Goal: Task Accomplishment & Management: Use online tool/utility

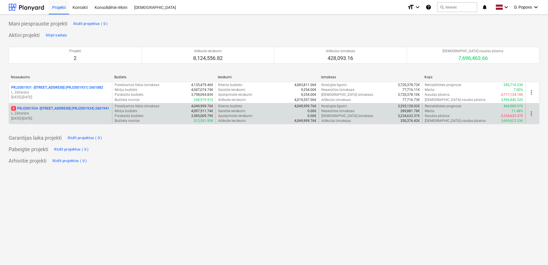
drag, startPoint x: 0, startPoint y: 0, endPoint x: 78, endPoint y: 103, distance: 129.8
click at [78, 104] on div "6 PRJ2001934 - [STREET_ADDRESS] (PRJ2001934) 2601941 [PERSON_NAME] [DATE] - [DA…" at bounding box center [60, 114] width 103 height 20
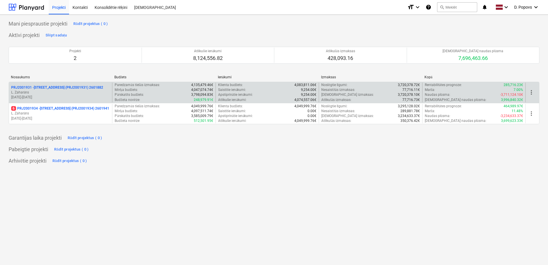
click at [60, 93] on p "L. Zaharāns" at bounding box center [60, 92] width 99 height 5
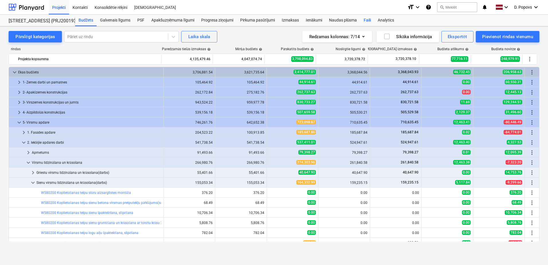
click at [363, 22] on div "Faili" at bounding box center [367, 20] width 14 height 11
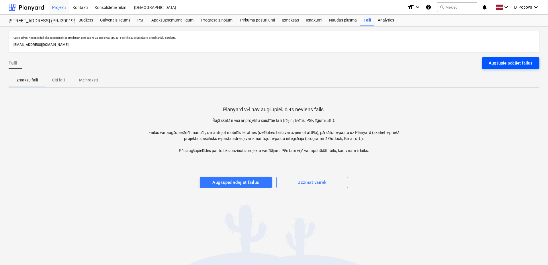
click at [512, 68] on button "Augšupielādējiet failus" at bounding box center [511, 62] width 58 height 11
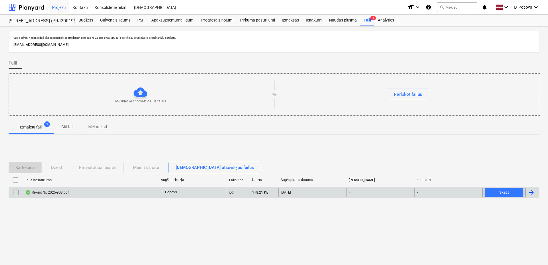
click at [241, 197] on div "Rekins Nr. 2025-903.pdf [PERSON_NAME] pdf 178.21 KB [DATE] - - Skatīt" at bounding box center [274, 192] width 531 height 11
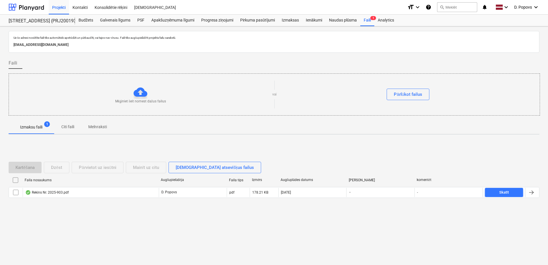
click at [145, 186] on div "Faila nosaukums Augšupielādēja Faila tips Izmērs Augšuplādes datums Termiņš kom…" at bounding box center [274, 180] width 531 height 11
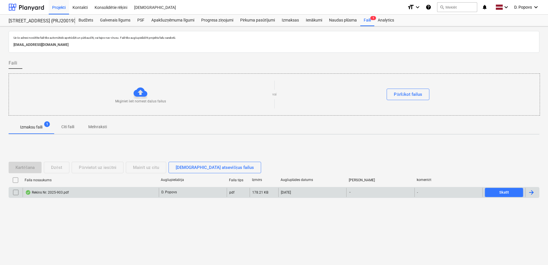
click at [144, 191] on div "Rekins Nr. 2025-903.pdf" at bounding box center [91, 192] width 136 height 9
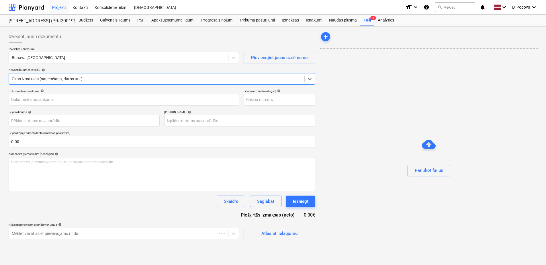
type input "2025-903"
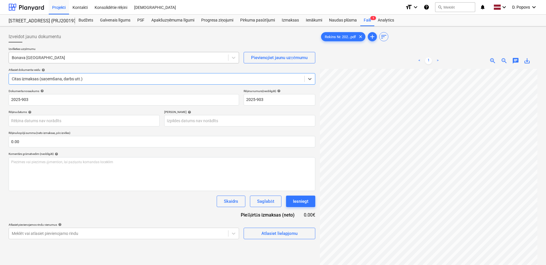
click at [133, 58] on div at bounding box center [118, 58] width 213 height 6
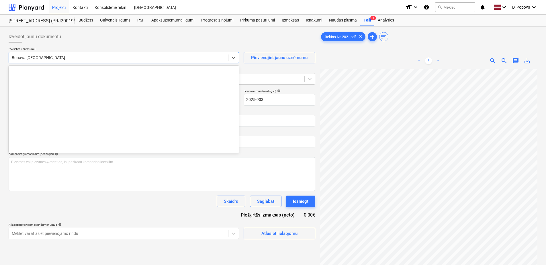
scroll to position [792, 0]
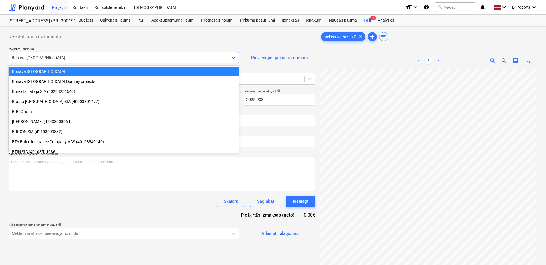
type input "ь"
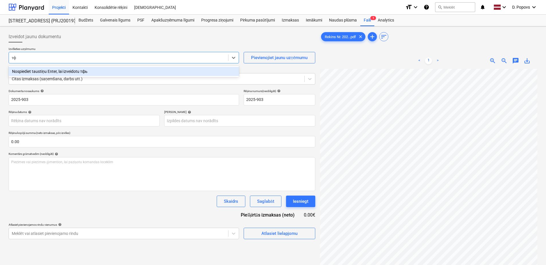
type input "т"
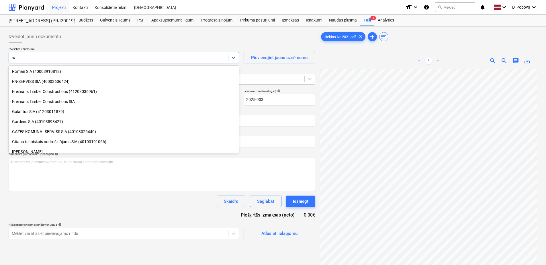
scroll to position [155, 0]
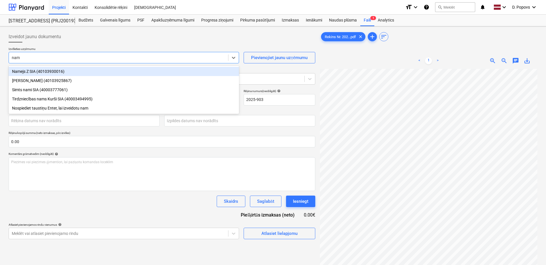
type input "name"
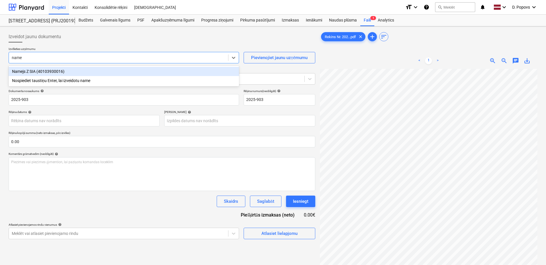
click at [61, 69] on div "Namejs Z SIA (40103930016)" at bounding box center [124, 71] width 230 height 9
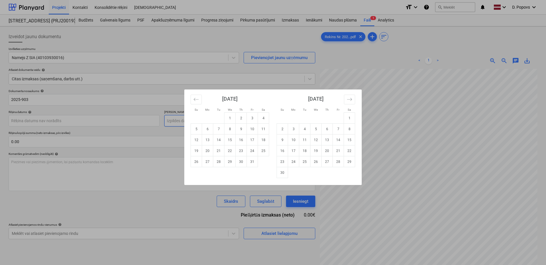
click at [213, 119] on body "Projekti Kontakti Konsolidētie rēķini Iesūtne format_size keyboard_arrow_down h…" at bounding box center [273, 132] width 546 height 265
click at [253, 160] on td "31" at bounding box center [252, 161] width 11 height 11
type input "[DATE]"
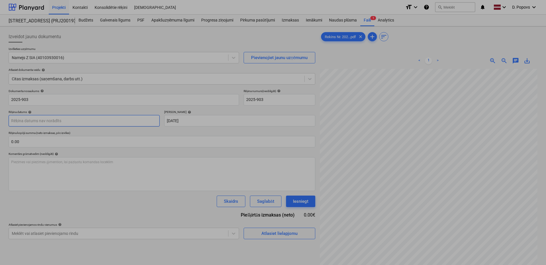
click at [67, 119] on body "Projekti Kontakti Konsolidētie rēķini Iesūtne format_size keyboard_arrow_down h…" at bounding box center [273, 132] width 546 height 265
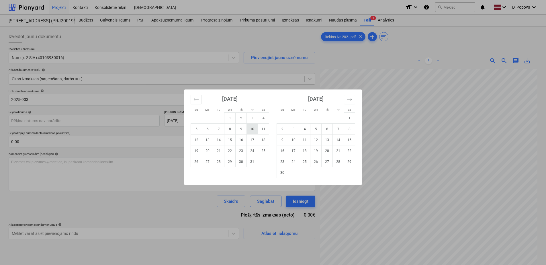
click at [250, 131] on td "10" at bounding box center [252, 128] width 11 height 11
type input "[DATE]"
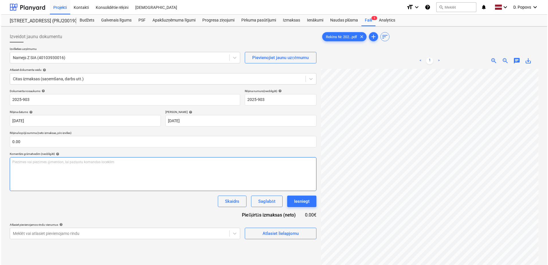
scroll to position [39, 0]
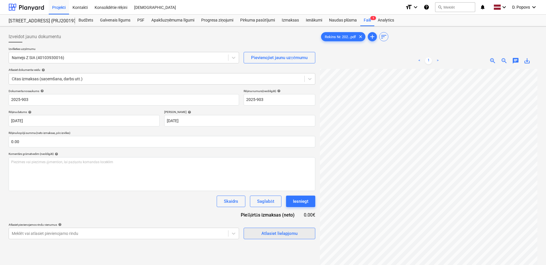
click at [252, 230] on span "Atlasiet lielapjomu" at bounding box center [279, 232] width 57 height 7
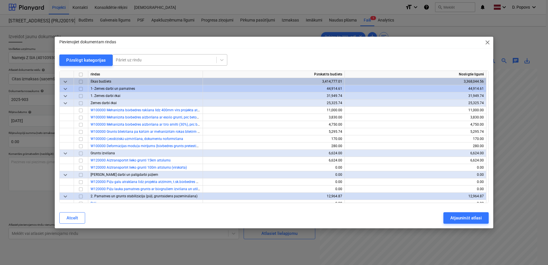
click at [132, 65] on div "Pāriet uz rindu" at bounding box center [170, 59] width 115 height 11
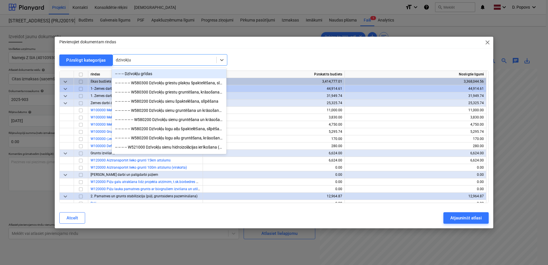
type input "dzīvokļu"
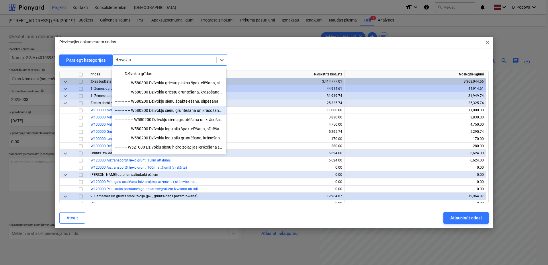
click at [142, 112] on div "-- -- -- -- -- W580200 Dzīvokļu sienu gruntēšana un krāsošana ar tonētu krāsu 2…" at bounding box center [169, 110] width 115 height 9
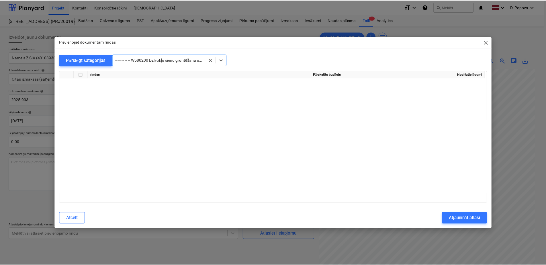
scroll to position [3087, 0]
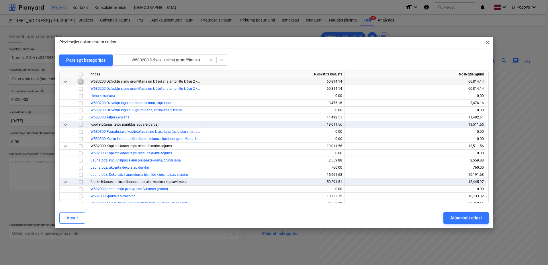
click at [78, 82] on input "checkbox" at bounding box center [80, 81] width 7 height 7
click at [471, 219] on div "Atjaunināt atlasi" at bounding box center [465, 217] width 31 height 7
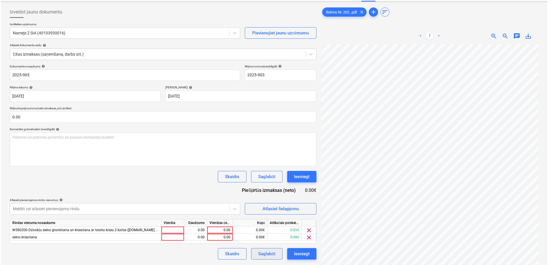
scroll to position [57, 0]
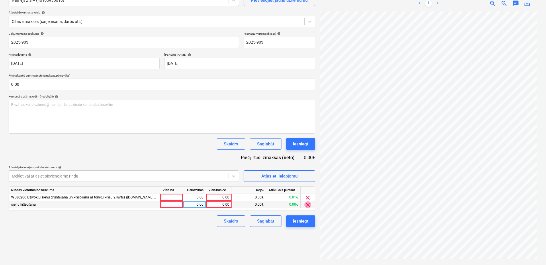
click at [307, 203] on span "clear" at bounding box center [307, 204] width 7 height 7
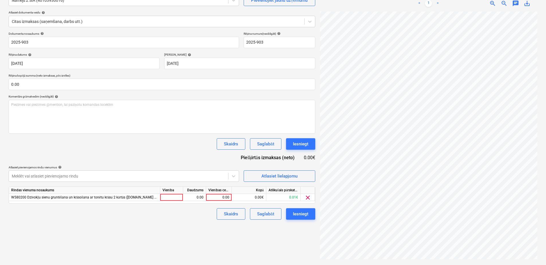
click at [307, 198] on span "clear" at bounding box center [307, 197] width 7 height 7
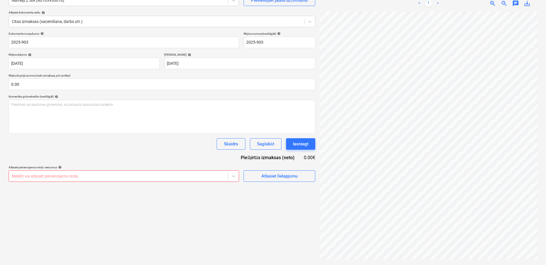
click at [270, 182] on div "Izveidot jaunu dokumentu Izvēlieties uzņēmumu Namejs Z SIA (40103930016) Pievie…" at bounding box center [161, 116] width 311 height 291
click at [272, 172] on div "Atlasiet lielapjomu" at bounding box center [279, 175] width 36 height 7
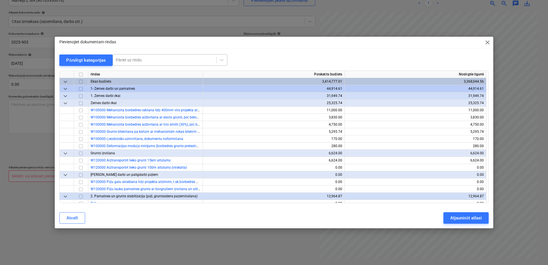
click at [135, 62] on div at bounding box center [165, 60] width 98 height 6
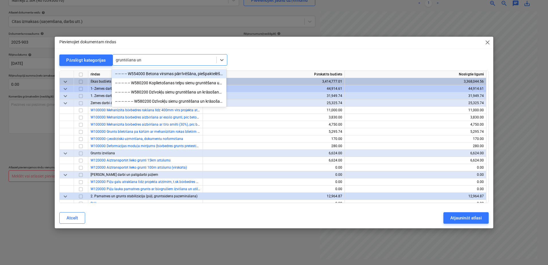
type input "gruntēšana un"
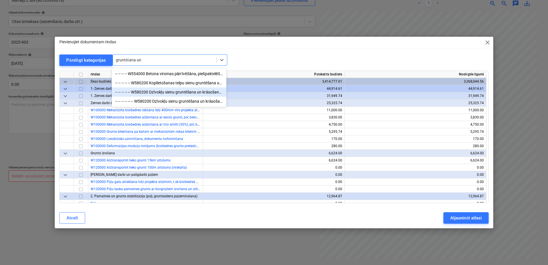
click at [200, 91] on div "-- -- -- -- -- W580200 Dzīvokļu sienu gruntēšana un krāsošana ar tonētu krāsu 2…" at bounding box center [169, 91] width 115 height 9
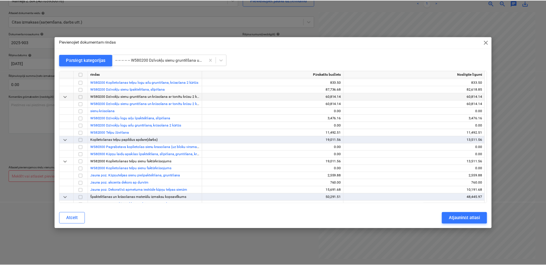
scroll to position [3058, 0]
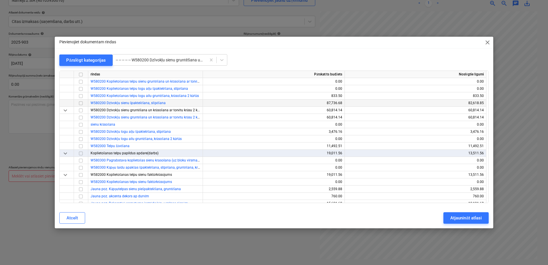
click at [78, 104] on input "checkbox" at bounding box center [80, 103] width 7 height 7
click at [476, 219] on div "Atjaunināt atlasi" at bounding box center [465, 217] width 31 height 7
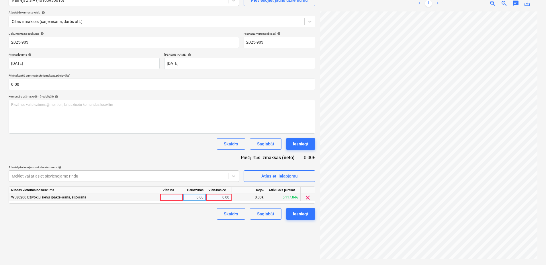
click at [220, 199] on div "0.00" at bounding box center [218, 197] width 21 height 7
type input "830"
click at [191, 264] on div "Izveidot jaunu dokumentu Izvēlieties uzņēmumu Namejs Z SIA (40103930016) Pievie…" at bounding box center [273, 117] width 546 height 296
click at [275, 215] on button "Saglabāt" at bounding box center [265, 213] width 31 height 11
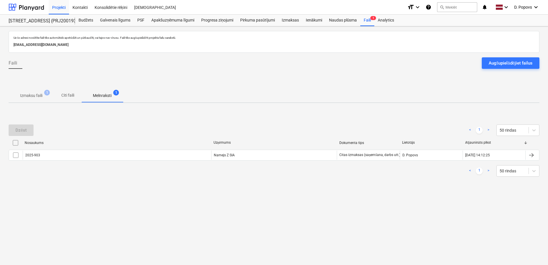
drag, startPoint x: 38, startPoint y: 97, endPoint x: 41, endPoint y: 118, distance: 21.9
click at [38, 97] on p "Izmaksu faili" at bounding box center [31, 96] width 22 height 6
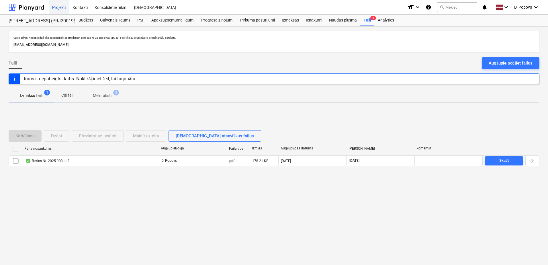
drag, startPoint x: 66, startPoint y: 2, endPoint x: 65, endPoint y: 4, distance: 2.9
click at [66, 2] on div "Projekti" at bounding box center [59, 7] width 20 height 15
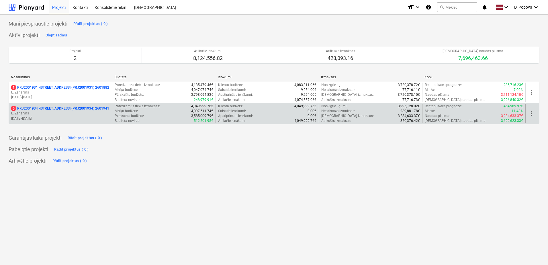
click at [74, 109] on p "6 PRJ2001934 - [STREET_ADDRESS] (PRJ2001934) 2601941" at bounding box center [60, 108] width 98 height 5
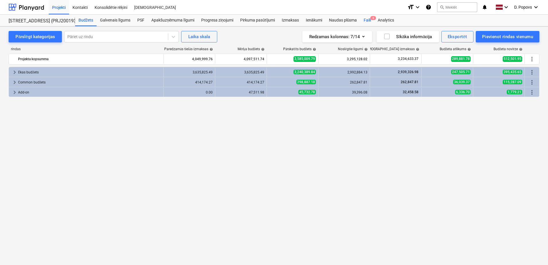
click at [368, 21] on div "Faili 6" at bounding box center [367, 20] width 14 height 11
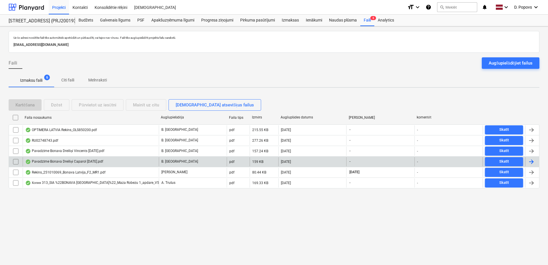
click at [100, 160] on div "Pavadzīme Bonava Dreiliņi Caparol [DATE].pdf" at bounding box center [64, 161] width 78 height 5
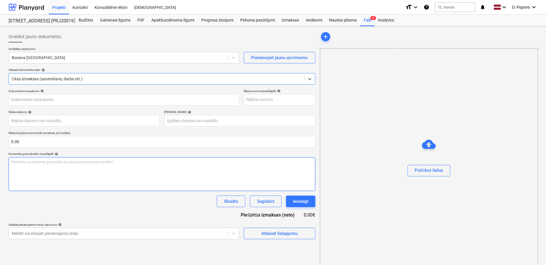
type input "40003941615"
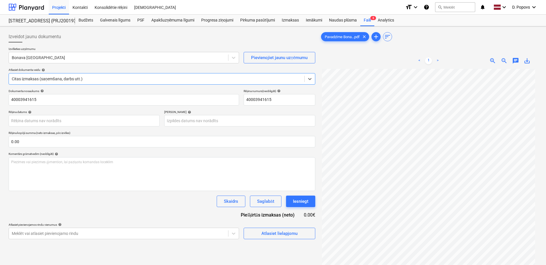
click at [524, 63] on span "save_alt" at bounding box center [526, 60] width 7 height 7
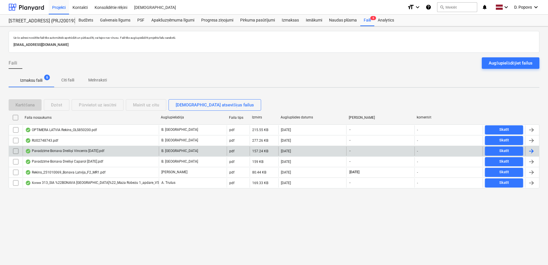
click at [68, 154] on div "Pavadzīme Bonava Dreiliņi Vincents [DATE].pdf" at bounding box center [91, 150] width 136 height 9
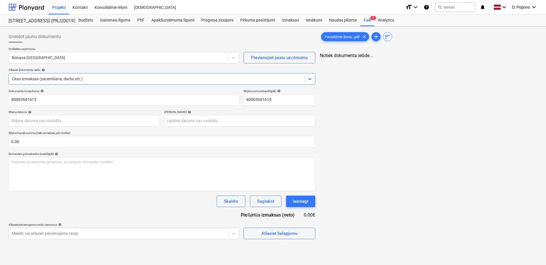
type input "40003941615"
click at [531, 61] on div "save_alt" at bounding box center [526, 60] width 11 height 7
click at [527, 61] on span "save_alt" at bounding box center [526, 60] width 7 height 7
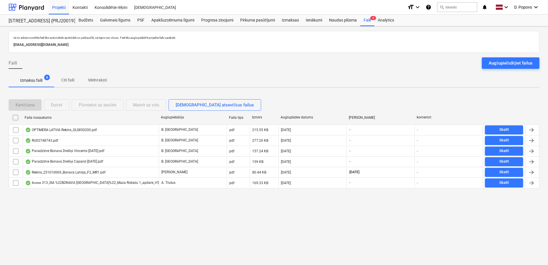
drag, startPoint x: 360, startPoint y: 224, endPoint x: 351, endPoint y: 216, distance: 12.4
click at [360, 224] on div "Uz šo adresi nosūtītie faili tiks automātiski apstrādāti un pārbaudīti, vai taj…" at bounding box center [274, 145] width 548 height 238
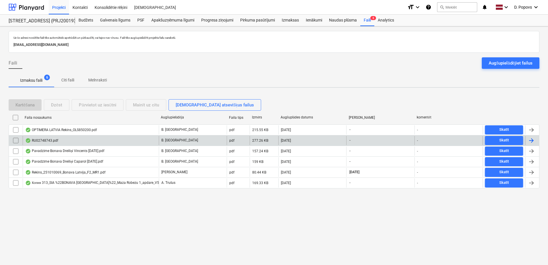
click at [72, 138] on div "RU02748743.pdf" at bounding box center [91, 140] width 136 height 9
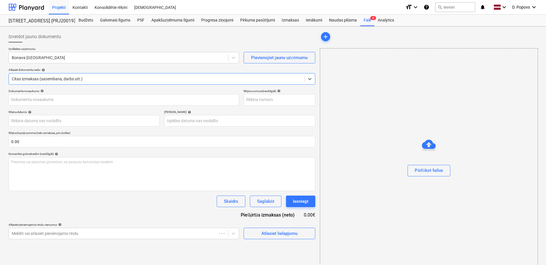
type input "RU02748743.pdf"
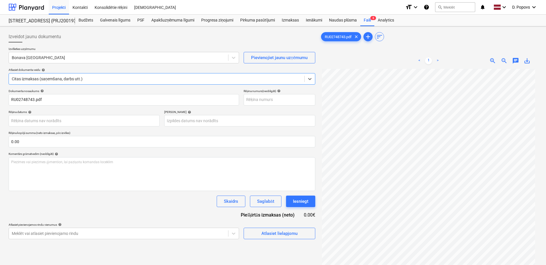
drag, startPoint x: 525, startPoint y: 65, endPoint x: 526, endPoint y: 60, distance: 5.2
click at [525, 64] on div "< 1 > zoom_in zoom_out chat 0 save_alt" at bounding box center [428, 61] width 217 height 16
click at [526, 60] on span "save_alt" at bounding box center [526, 60] width 7 height 7
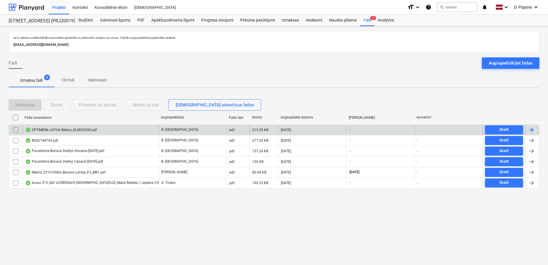
click at [75, 129] on div "OPTIMERA LATVIA Rekins_OLS850200.pdf" at bounding box center [61, 129] width 72 height 5
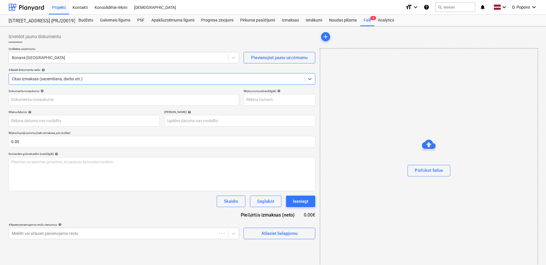
type input "OLS850200"
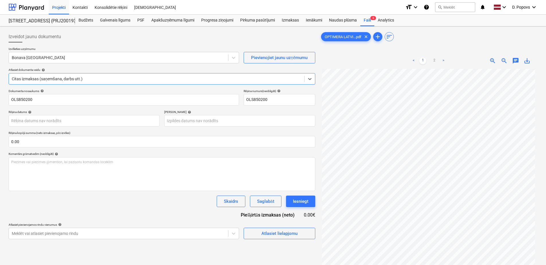
click at [529, 61] on span "save_alt" at bounding box center [526, 60] width 7 height 7
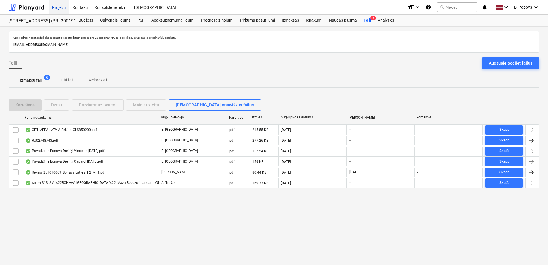
click at [56, 5] on div "Projekti" at bounding box center [59, 7] width 20 height 15
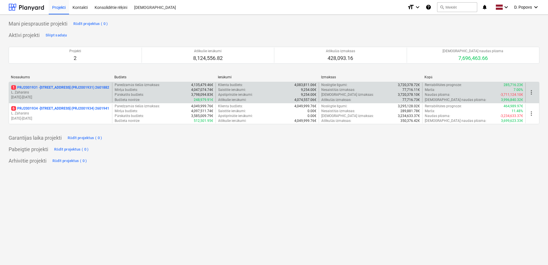
click at [51, 86] on p "1 PRJ2001931 - [STREET_ADDRESS] (PRJ2001931) 2601882" at bounding box center [60, 87] width 98 height 5
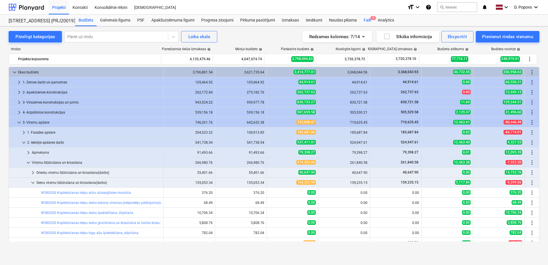
click at [368, 23] on div "Faili 1" at bounding box center [367, 20] width 14 height 11
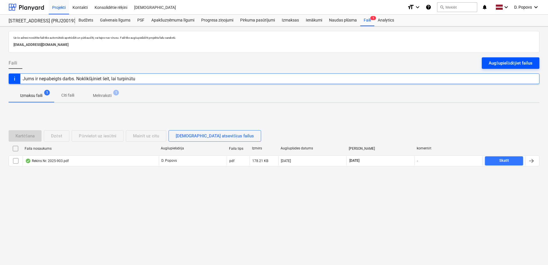
click at [503, 64] on div "Augšupielādējiet failus" at bounding box center [510, 62] width 44 height 7
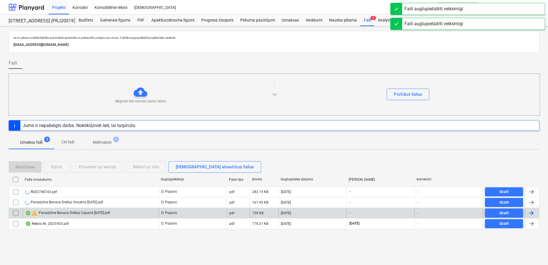
click at [134, 217] on div "warning Pavadzīme Bonava Dreiliņi Caparol [DATE].pdf" at bounding box center [91, 212] width 136 height 9
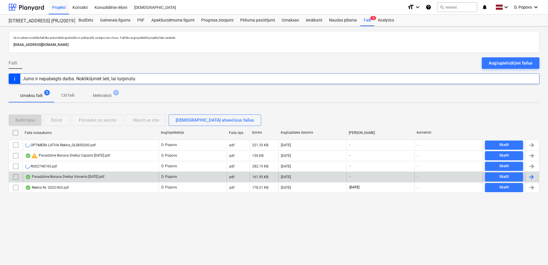
click at [67, 177] on div "Pavadzīme Bonava Dreiliņi Vincents [DATE].pdf" at bounding box center [64, 176] width 79 height 5
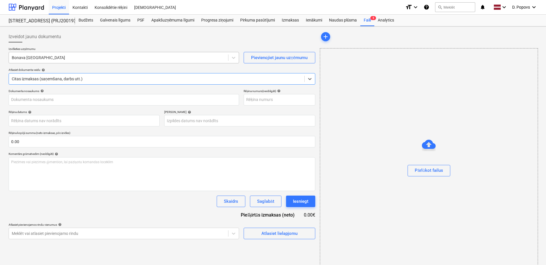
click at [71, 57] on div at bounding box center [118, 58] width 213 height 6
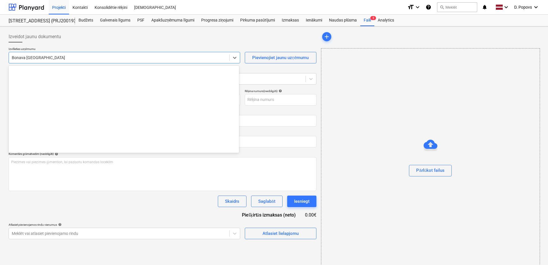
type input "40003941615"
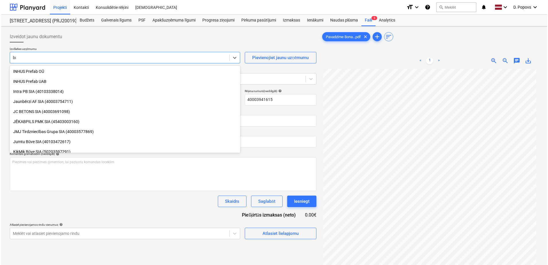
scroll to position [225, 0]
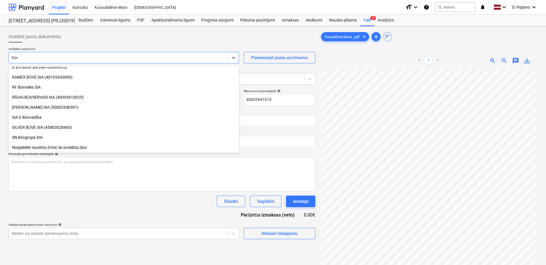
type input "būvs"
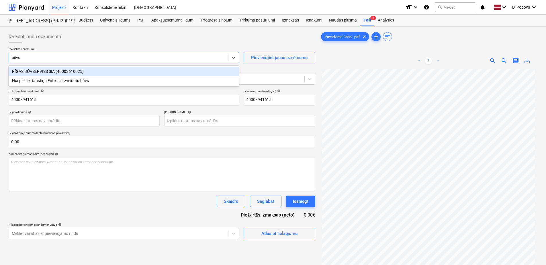
click at [91, 73] on div "RĪGAS BŪVSERVISS SIA (40003610025)" at bounding box center [124, 71] width 230 height 9
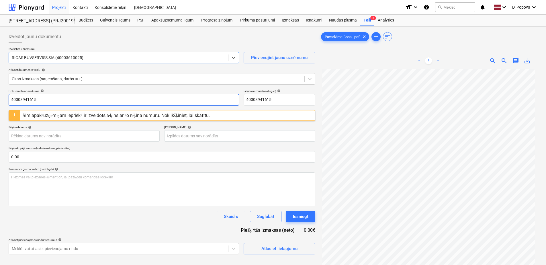
click at [177, 98] on input "40003941615" at bounding box center [124, 99] width 230 height 11
drag, startPoint x: 56, startPoint y: 100, endPoint x: -1, endPoint y: 107, distance: 57.7
click at [0, 107] on html "Projekti Kontakti Konsolidētie rēķini Iesūtne format_size keyboard_arrow_down h…" at bounding box center [273, 132] width 546 height 265
type input "RBUV 378542"
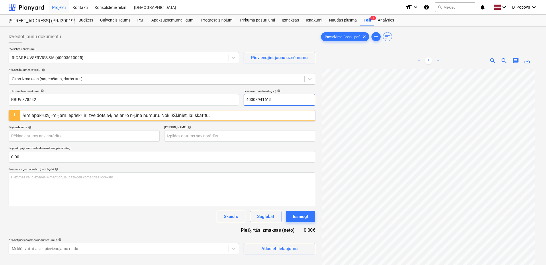
click at [297, 101] on input "40003941615" at bounding box center [280, 99] width 72 height 11
paste input "RBUV 378542"
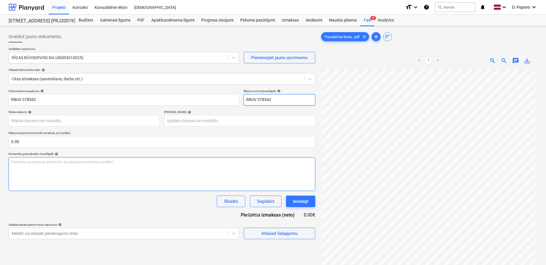
type input "RBUV 378542"
click at [122, 189] on div "Piezīmes vai piezīmes @mention, lai paziņotu komandas loceklim ﻿" at bounding box center [162, 174] width 307 height 34
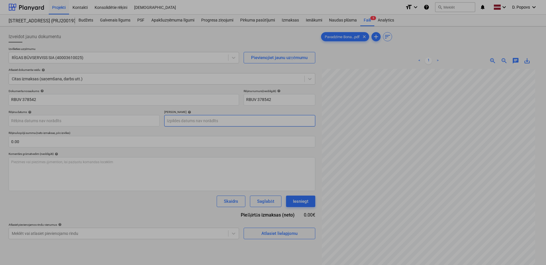
click at [187, 119] on body "Projekti Kontakti Konsolidētie rēķini Iesūtne format_size keyboard_arrow_down h…" at bounding box center [273, 132] width 546 height 265
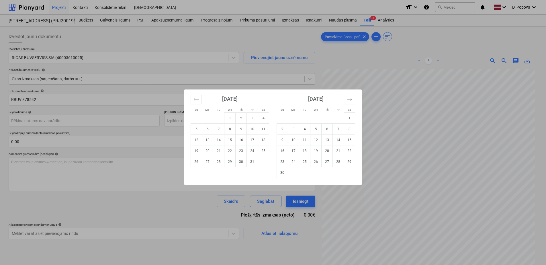
click at [172, 211] on div "Su Mo Tu We Th Fr Sa Su Mo Tu We Th Fr Sa [DATE] 1 2 3 4 5 6 7 8 9 10 11 12 13 …" at bounding box center [273, 132] width 546 height 265
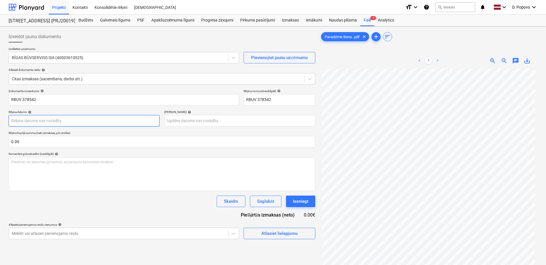
click at [57, 123] on body "Projekti Kontakti Konsolidētie rēķini Iesūtne format_size keyboard_arrow_down h…" at bounding box center [273, 132] width 546 height 265
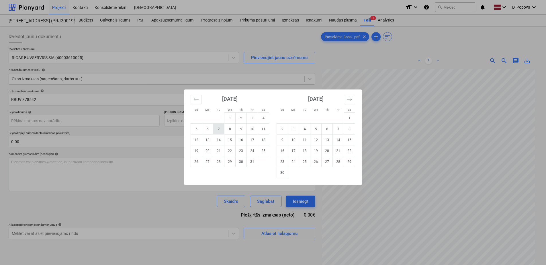
click at [216, 129] on td "7" at bounding box center [218, 128] width 11 height 11
type input "[DATE]"
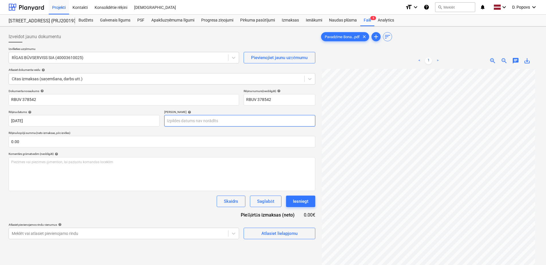
click at [233, 123] on body "Projekti Kontakti Konsolidētie rēķini Iesūtne format_size keyboard_arrow_down h…" at bounding box center [273, 132] width 546 height 265
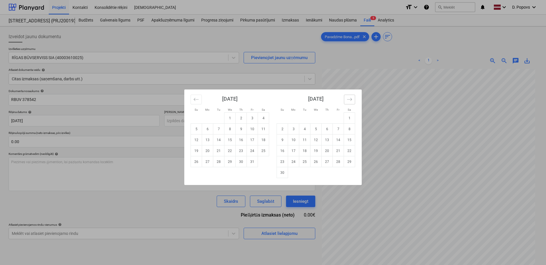
click at [349, 99] on icon "Move forward to switch to the next month." at bounding box center [349, 99] width 5 height 5
click at [348, 118] on td "6" at bounding box center [349, 118] width 11 height 11
type input "[DATE]"
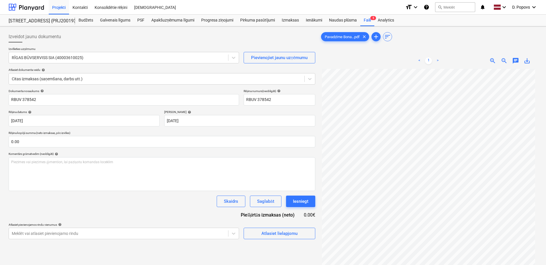
click at [143, 200] on div "Skaidrs Saglabāt Iesniegt" at bounding box center [162, 200] width 307 height 11
click at [266, 235] on div "Atlasiet lielapjomu" at bounding box center [279, 232] width 36 height 7
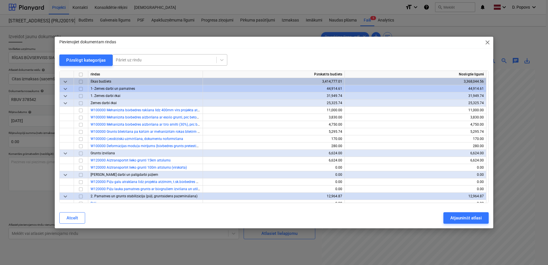
click at [155, 62] on div at bounding box center [165, 60] width 98 height 6
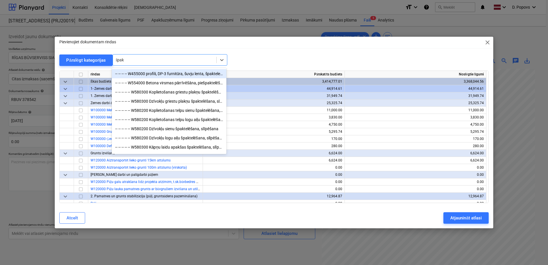
type input "špakt"
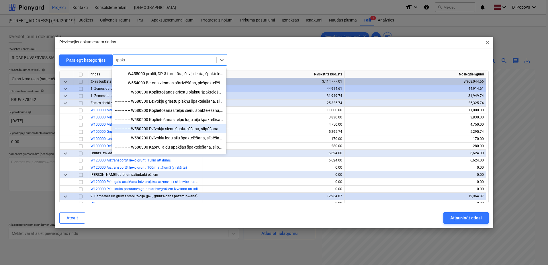
click at [173, 132] on div "-- -- -- -- -- W580200 Dzīvokļu sienu špaktelēšana, slīpēšana" at bounding box center [169, 128] width 115 height 9
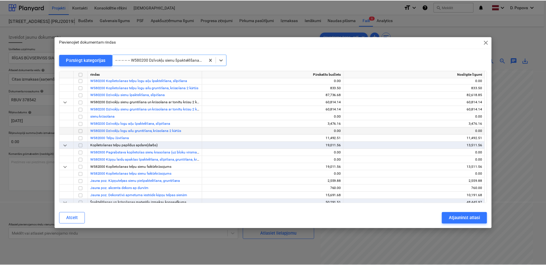
scroll to position [3080, 0]
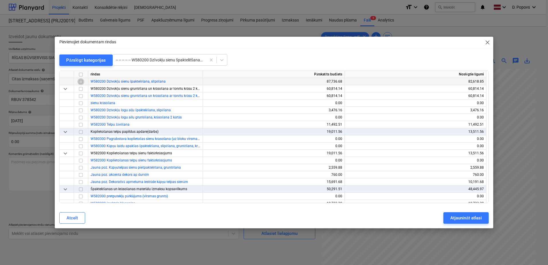
click at [83, 81] on input "checkbox" at bounding box center [80, 81] width 7 height 7
click at [465, 215] on div "Atjaunināt atlasi" at bounding box center [465, 217] width 31 height 7
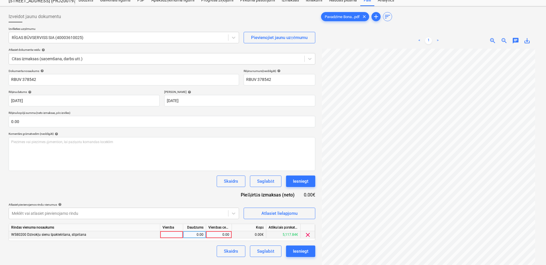
scroll to position [29, 0]
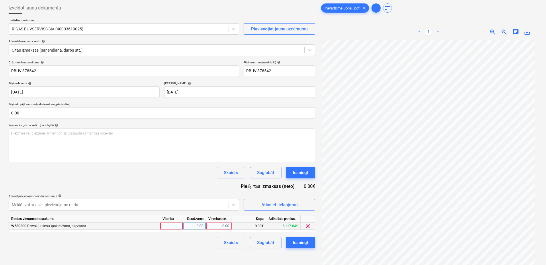
click at [222, 228] on div "0.00" at bounding box center [218, 225] width 21 height 7
type input "108"
click at [182, 249] on div "Izveidot jaunu dokumentu Izvēlieties uzņēmumu RĪGAS BŪVSERVISS SIA (40003610025…" at bounding box center [161, 145] width 311 height 291
click at [274, 245] on div "Saglabāt" at bounding box center [265, 242] width 17 height 7
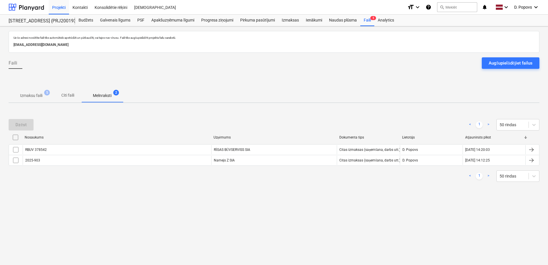
click at [47, 97] on span "Izmaksu faili 5" at bounding box center [31, 95] width 45 height 10
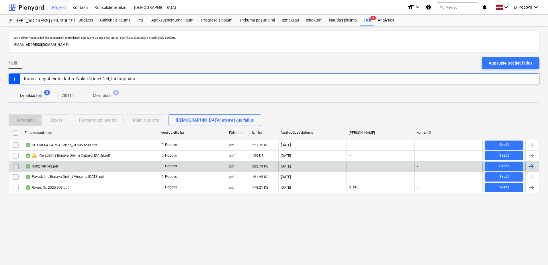
click at [70, 167] on div "RU02748743.pdf" at bounding box center [91, 166] width 136 height 9
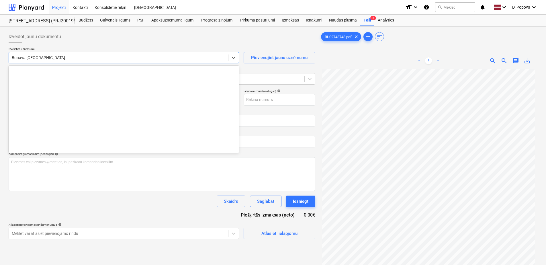
click at [92, 55] on div at bounding box center [118, 58] width 213 height 6
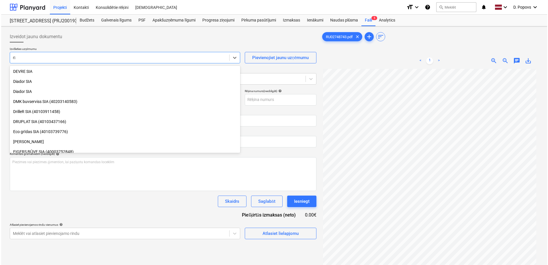
scroll to position [125, 0]
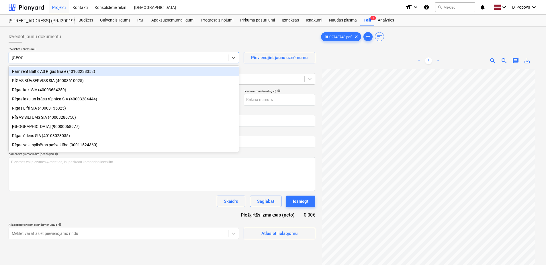
type input "rīgas ū"
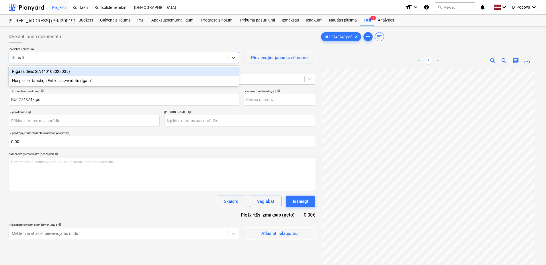
click at [94, 70] on div "Rīgas ūdens SIA (40103023035)" at bounding box center [124, 71] width 230 height 9
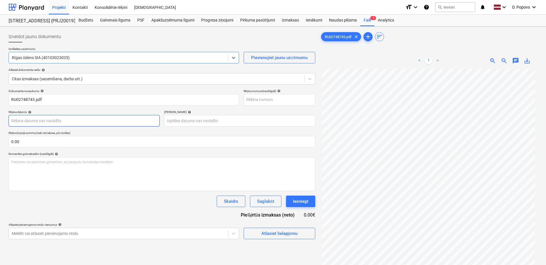
click at [97, 126] on body "Projekti Kontakti Konsolidētie rēķini Iesūtne format_size keyboard_arrow_down h…" at bounding box center [273, 132] width 546 height 265
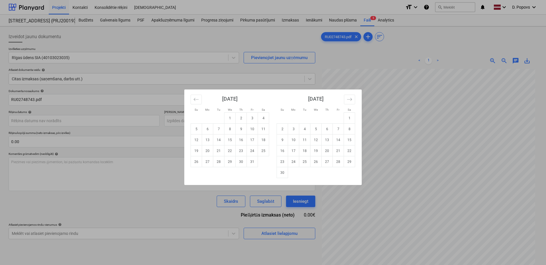
drag, startPoint x: 187, startPoint y: 101, endPoint x: 189, endPoint y: 100, distance: 2.9
click at [189, 101] on div "[DATE] 1 2 3 4 5 6 7 8 9 10 11 12 13 14 15 16 17 18 19 20 21 22 23 24 25 26 27 …" at bounding box center [272, 136] width 177 height 95
click at [195, 100] on icon "Move backward to switch to the previous month." at bounding box center [195, 99] width 5 height 5
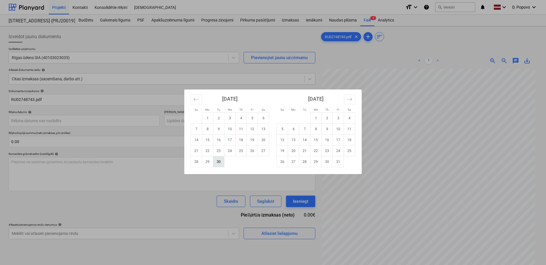
click at [217, 162] on td "30" at bounding box center [218, 161] width 11 height 11
type input "[DATE]"
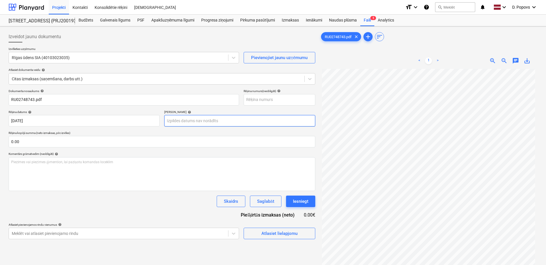
click at [188, 122] on body "Projekti Kontakti Konsolidētie rēķini Iesūtne format_size keyboard_arrow_down h…" at bounding box center [273, 132] width 546 height 265
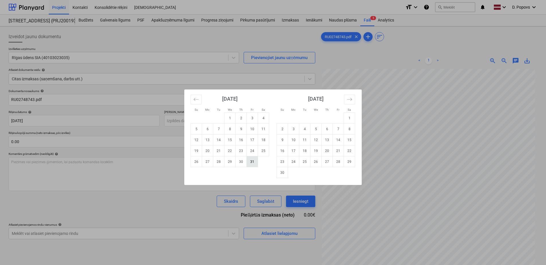
click at [255, 163] on td "31" at bounding box center [252, 161] width 11 height 11
type input "[DATE]"
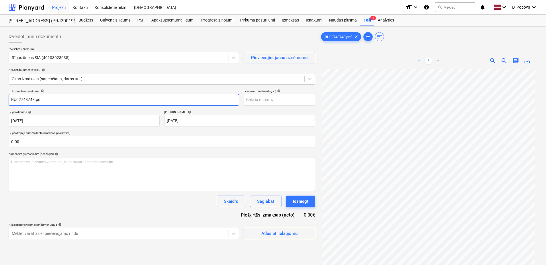
drag, startPoint x: 44, startPoint y: 101, endPoint x: 34, endPoint y: 103, distance: 9.8
click at [34, 103] on input "RU02748743.pdf" at bounding box center [124, 99] width 230 height 11
drag, startPoint x: 42, startPoint y: 103, endPoint x: 0, endPoint y: 107, distance: 41.8
click at [0, 107] on html "Projekti Kontakti Konsolidētie rēķini Iesūtne format_size keyboard_arrow_down h…" at bounding box center [273, 132] width 546 height 265
type input "RU02748743"
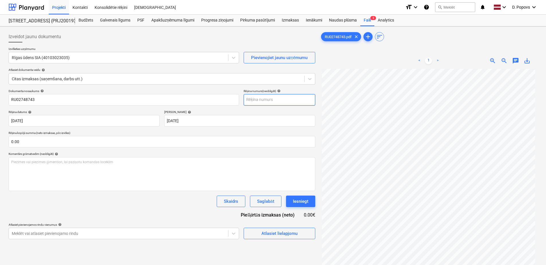
click at [249, 94] on input "text" at bounding box center [280, 99] width 72 height 11
paste input "RU02748743"
type input "RU02748743"
click at [162, 199] on div "Skaidrs Saglabāt Iesniegt" at bounding box center [162, 200] width 307 height 11
click at [309, 232] on button "Atlasiet lielapjomu" at bounding box center [280, 232] width 72 height 11
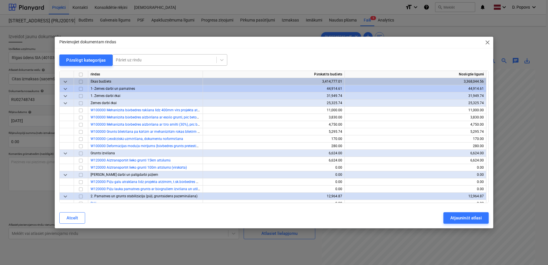
click at [180, 60] on div at bounding box center [165, 60] width 98 height 6
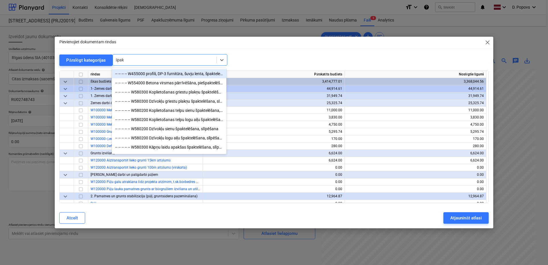
type input "špakt"
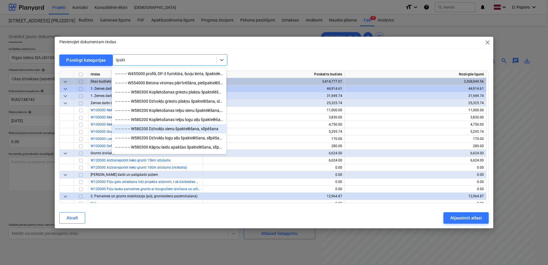
click at [201, 128] on div "-- -- -- -- -- W580200 Dzīvokļu sienu špaktelēšana, slīpēšana" at bounding box center [169, 128] width 115 height 9
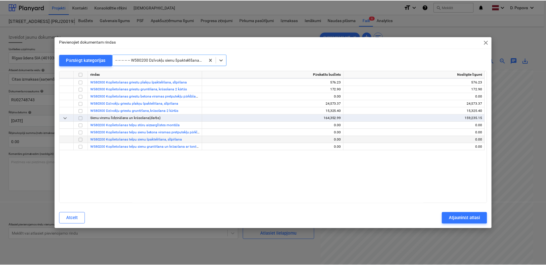
scroll to position [3080, 0]
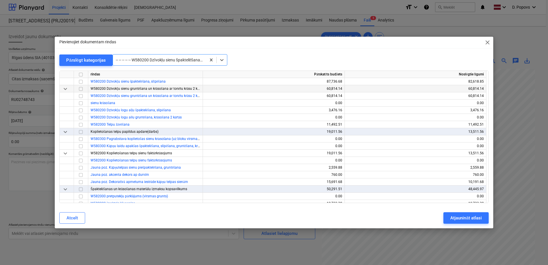
drag, startPoint x: 80, startPoint y: 80, endPoint x: 89, endPoint y: 90, distance: 13.0
click at [80, 80] on input "checkbox" at bounding box center [80, 81] width 7 height 7
click at [460, 217] on div "Atjaunināt atlasi" at bounding box center [465, 217] width 31 height 7
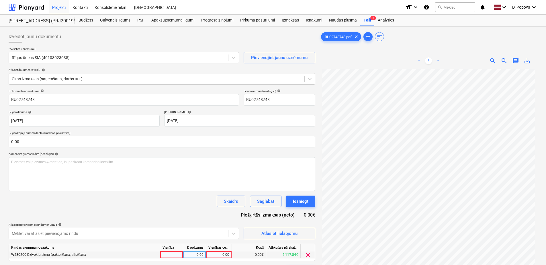
click at [213, 252] on div "0.00" at bounding box center [218, 254] width 21 height 7
type input "89.52"
click at [167, 202] on div "Skaidrs Saglabāt Iesniegt" at bounding box center [162, 200] width 307 height 11
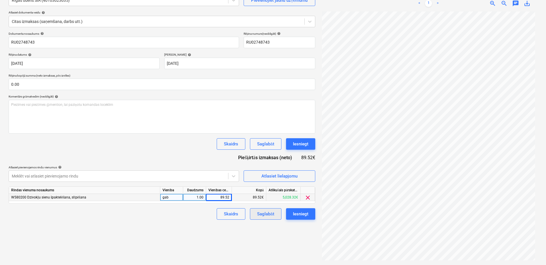
click at [276, 214] on button "Saglabāt" at bounding box center [265, 213] width 31 height 11
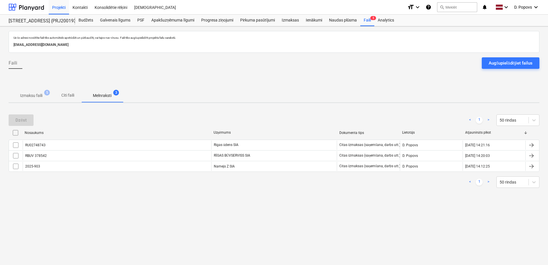
click at [39, 101] on button "Izmaksu faili 5" at bounding box center [31, 96] width 45 height 14
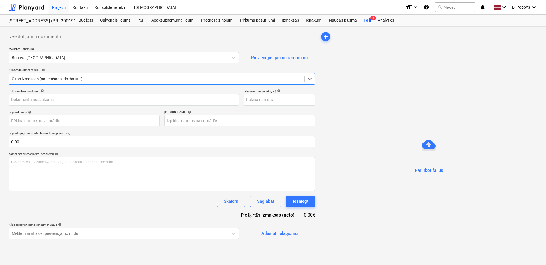
type input "40003941615"
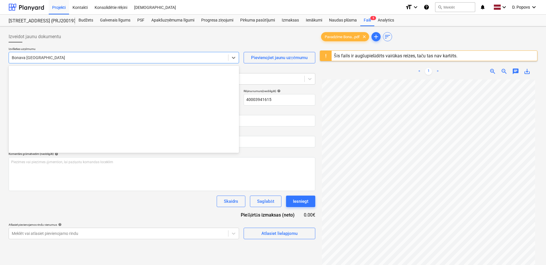
click at [44, 56] on div at bounding box center [118, 58] width 213 height 6
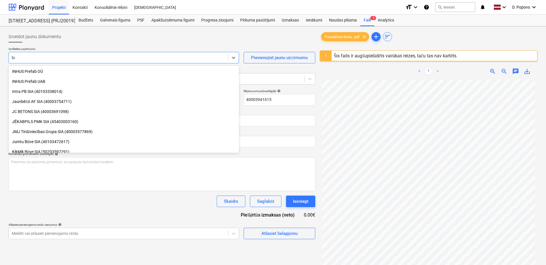
scroll to position [225, 0]
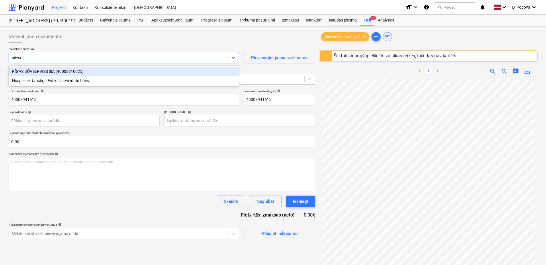
type input "būvser"
click at [123, 71] on div "RĪGAS BŪVSERVISS SIA (40003610025)" at bounding box center [124, 71] width 230 height 9
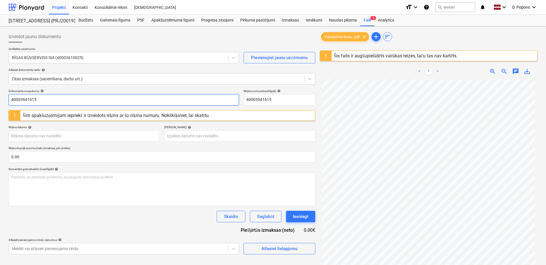
drag, startPoint x: 91, startPoint y: 103, endPoint x: 13, endPoint y: 109, distance: 78.2
click at [15, 109] on div "Dokumenta nosaukums help 40003941615 Rēķina numurs (neobligāti) help 4000394161…" at bounding box center [162, 171] width 307 height 165
type input "4"
drag, startPoint x: 52, startPoint y: 99, endPoint x: 0, endPoint y: 97, distance: 52.4
click at [0, 97] on html "Projekti Kontakti Konsolidētie rēķini Iesūtne format_size keyboard_arrow_down h…" at bounding box center [273, 132] width 546 height 265
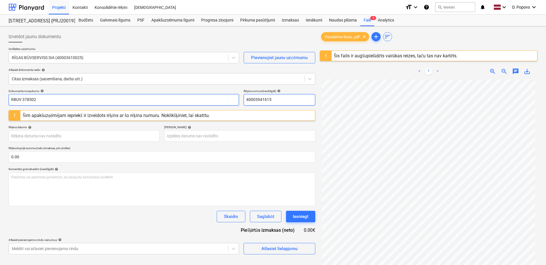
type input "RBUV 378502"
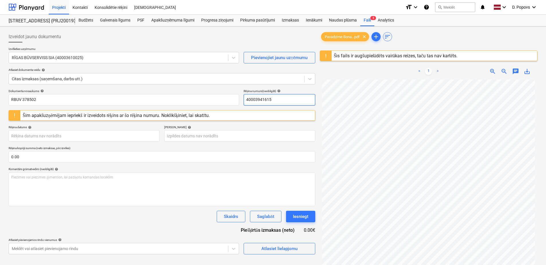
drag, startPoint x: 263, startPoint y: 104, endPoint x: 142, endPoint y: 113, distance: 120.9
click at [142, 113] on div "Dokumenta nosaukums help RBUV 378502 Rēķina numurs (neobligāti) help 4000394161…" at bounding box center [162, 171] width 307 height 165
paste input "RBUV 378502"
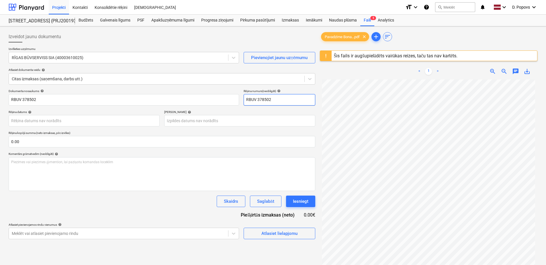
type input "RBUV 378502"
click at [117, 214] on div "Dokumenta nosaukums help RBUV 378502 Rēķina numurs (neobligāti) help RBUV 37850…" at bounding box center [162, 164] width 307 height 150
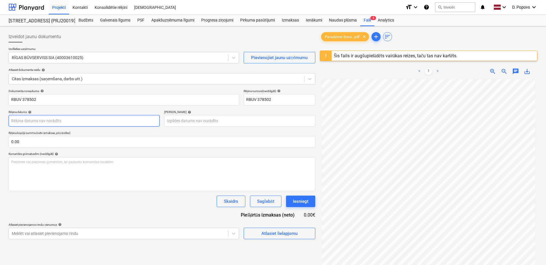
click at [101, 125] on body "Projekti Kontakti Konsolidētie rēķini Iesūtne format_size keyboard_arrow_down h…" at bounding box center [273, 132] width 546 height 265
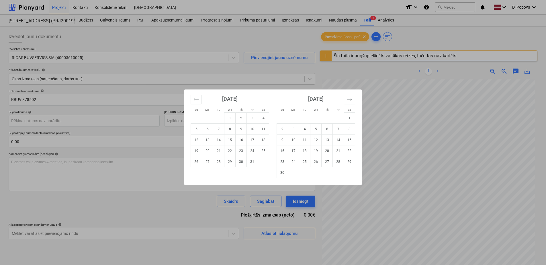
click at [106, 205] on div "Su Mo Tu We Th Fr Sa Su Mo Tu We Th Fr Sa [DATE] 1 2 3 4 5 6 7 8 9 10 11 12 13 …" at bounding box center [273, 132] width 546 height 265
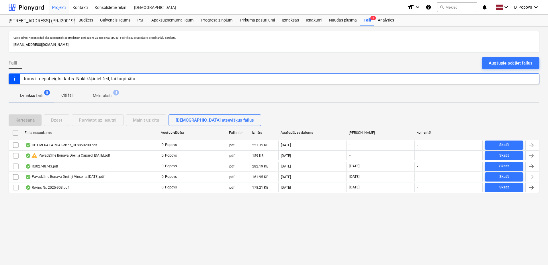
click at [95, 97] on p "Melnraksti" at bounding box center [102, 96] width 19 height 6
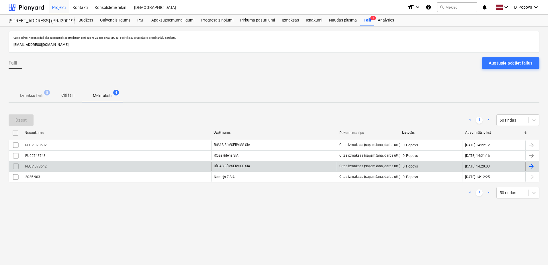
click at [100, 162] on div "RBUV 378542" at bounding box center [117, 166] width 189 height 9
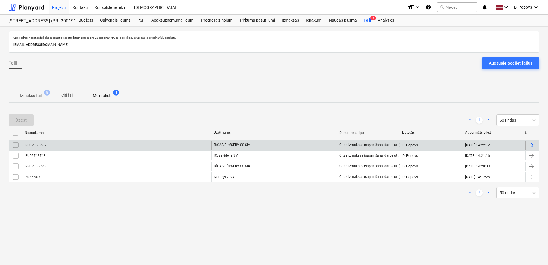
click at [58, 147] on div "RBUV 378502" at bounding box center [117, 144] width 189 height 9
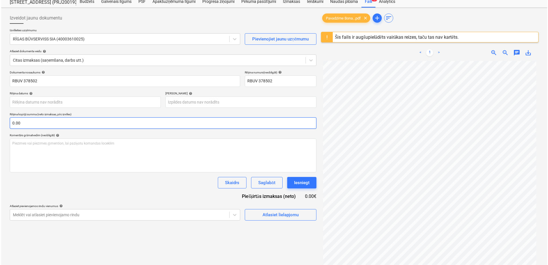
scroll to position [29, 0]
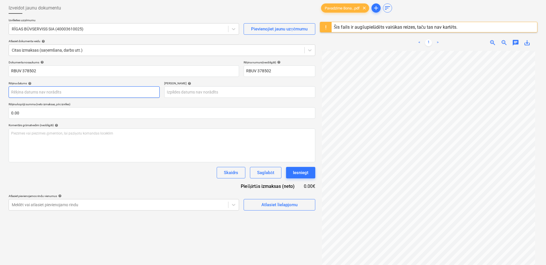
click at [73, 96] on body "Projekti Kontakti Konsolidētie rēķini Iesūtne format_size keyboard_arrow_down h…" at bounding box center [273, 103] width 546 height 265
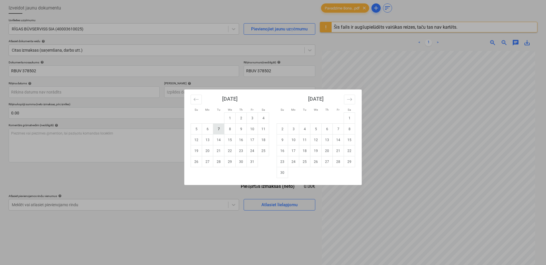
click at [222, 131] on td "7" at bounding box center [218, 128] width 11 height 11
type input "[DATE]"
click at [224, 94] on body "Projekti Kontakti Konsolidētie rēķini Iesūtne format_size keyboard_arrow_down h…" at bounding box center [273, 103] width 546 height 265
click at [350, 105] on div "[DATE]" at bounding box center [315, 100] width 78 height 23
click at [349, 101] on icon "Move forward to switch to the next month." at bounding box center [349, 99] width 5 height 5
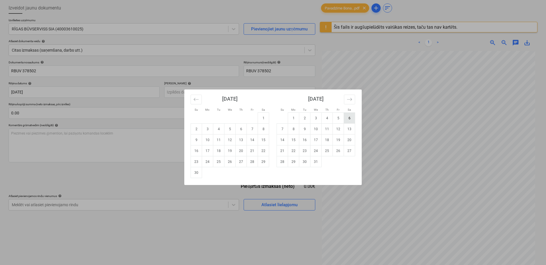
click at [347, 117] on td "6" at bounding box center [349, 118] width 11 height 11
type input "[DATE]"
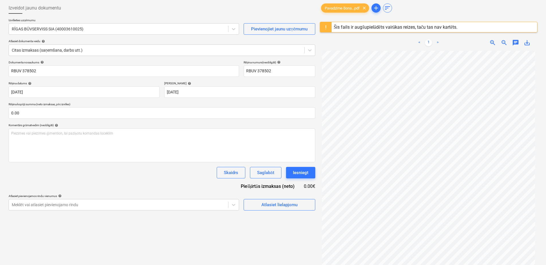
click at [201, 241] on div "Izveidot jaunu dokumentu Izvēlieties uzņēmumu RĪGAS BŪVSERVISS SIA (40003610025…" at bounding box center [161, 151] width 311 height 302
click at [310, 204] on button "Atlasiet lielapjomu" at bounding box center [280, 204] width 72 height 11
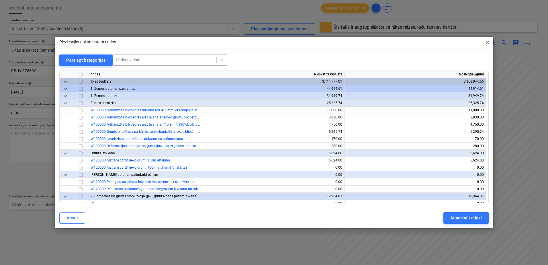
click at [130, 56] on div "Pāriet uz rindu" at bounding box center [164, 60] width 103 height 8
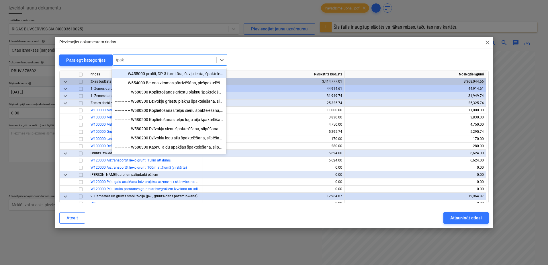
type input "špakt"
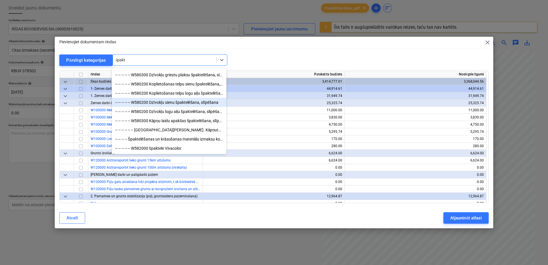
click at [191, 102] on div "-- -- -- -- -- W580200 Dzīvokļu sienu špaktelēšana, slīpēšana" at bounding box center [169, 102] width 115 height 9
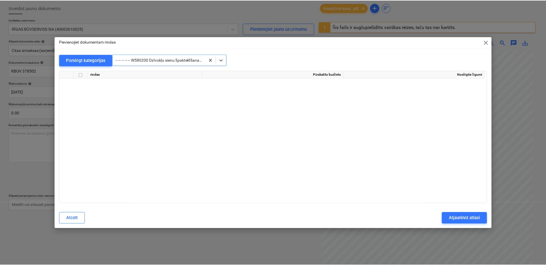
scroll to position [3080, 0]
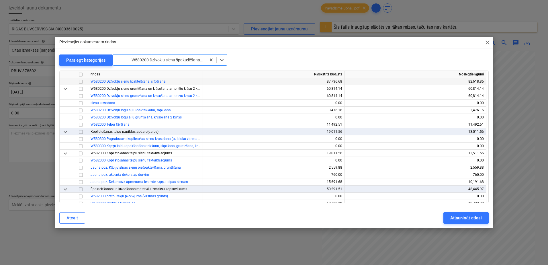
click at [79, 82] on input "checkbox" at bounding box center [80, 81] width 7 height 7
click at [477, 219] on div "Atjaunināt atlasi" at bounding box center [465, 217] width 31 height 7
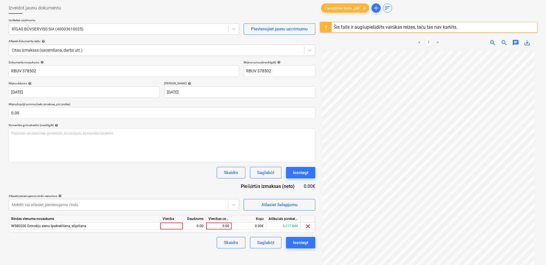
scroll to position [29, 0]
click at [226, 224] on div "0.00" at bounding box center [218, 225] width 21 height 7
type input "102.,14"
click at [194, 239] on div "Skaidrs Saglabāt Iesniegt" at bounding box center [162, 242] width 307 height 11
click at [217, 226] on div "0.00" at bounding box center [218, 225] width 21 height 7
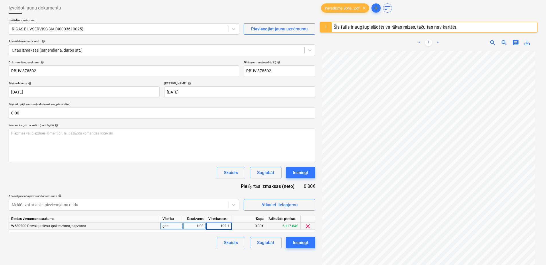
type input "102.14"
click at [204, 247] on div "Skaidrs Saglabāt Iesniegt" at bounding box center [162, 242] width 307 height 11
click at [271, 242] on div "Saglabāt" at bounding box center [265, 242] width 17 height 7
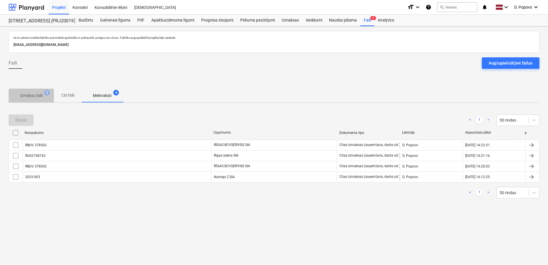
click at [39, 98] on p "Izmaksu faili" at bounding box center [31, 96] width 22 height 6
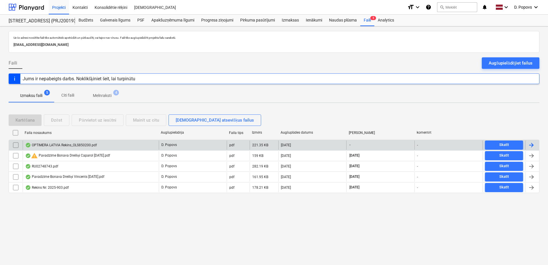
click at [80, 146] on div "OPTIMERA LATVIA Rekins_OLS850200.pdf" at bounding box center [61, 145] width 72 height 5
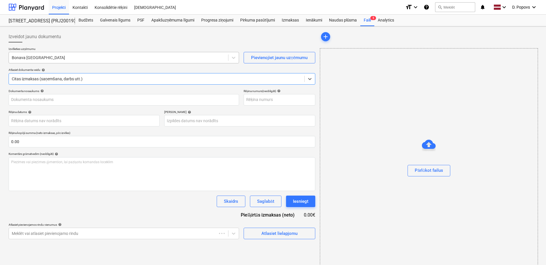
type input "OLS850200"
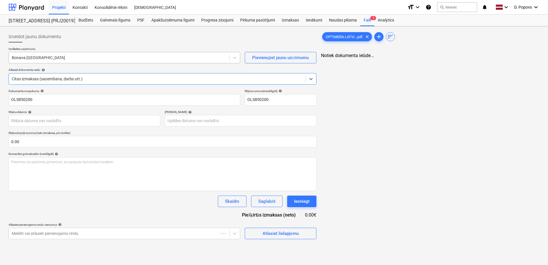
click at [77, 57] on div at bounding box center [119, 58] width 215 height 6
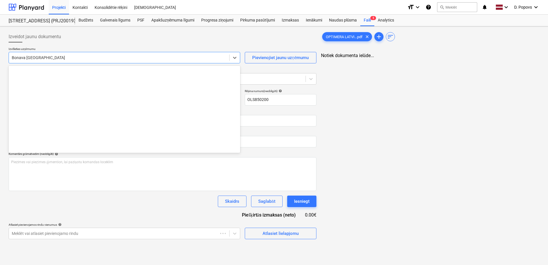
scroll to position [792, 0]
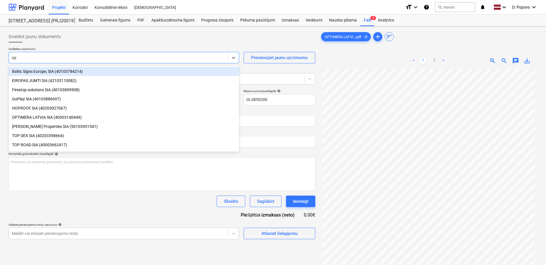
type input "opt"
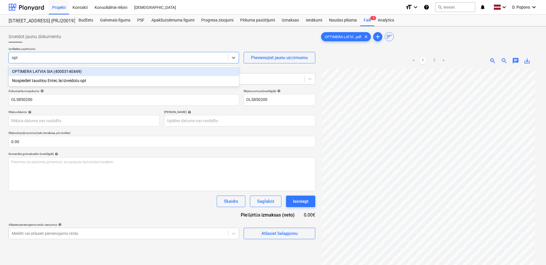
click at [78, 67] on div "OPTIMERA LATVIA SIA (40003140449)" at bounding box center [124, 71] width 230 height 9
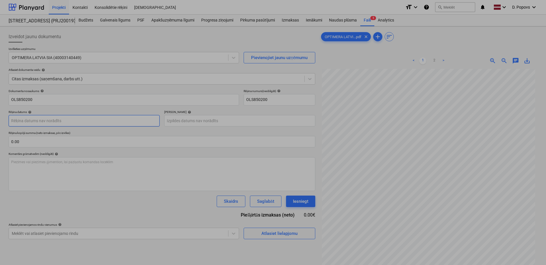
click at [78, 119] on body "Projekti Kontakti Konsolidētie rēķini Iesūtne format_size keyboard_arrow_down h…" at bounding box center [273, 132] width 546 height 265
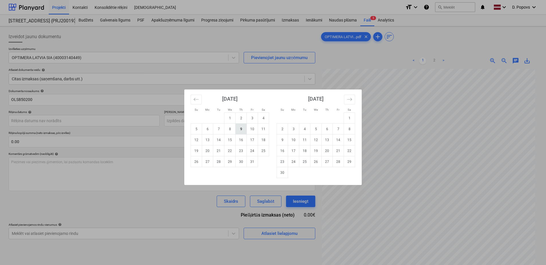
click at [242, 131] on td "9" at bounding box center [240, 128] width 11 height 11
type input "[DATE]"
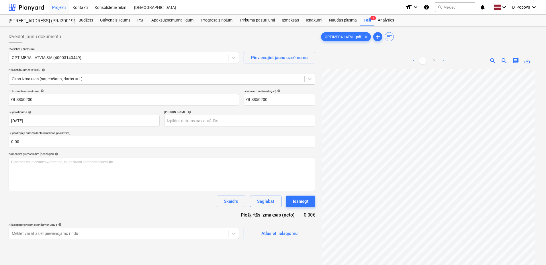
click at [241, 131] on div "Dokumenta nosaukums help OLS850200 Rēķina numurs (neobligāti) help OLS850200 Rē…" at bounding box center [162, 164] width 307 height 150
click at [241, 118] on body "Projekti Kontakti Konsolidētie rēķini Iesūtne format_size keyboard_arrow_down h…" at bounding box center [273, 132] width 546 height 265
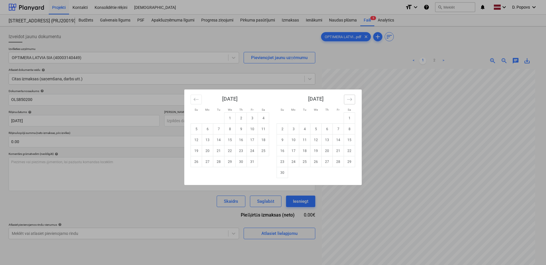
click at [347, 98] on icon "Move forward to switch to the next month." at bounding box center [349, 99] width 5 height 5
click at [346, 117] on td "6" at bounding box center [349, 118] width 11 height 11
type input "[DATE]"
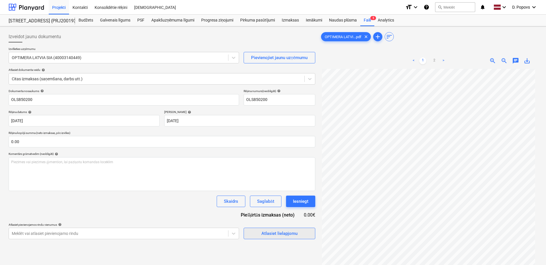
click at [283, 229] on div "Atlasiet lielapjomu" at bounding box center [279, 232] width 36 height 7
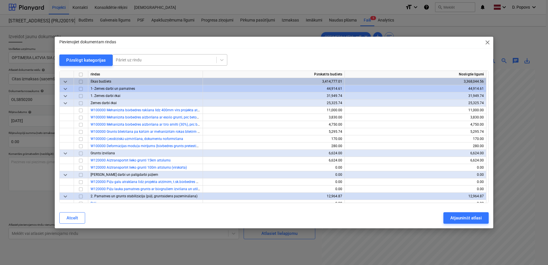
click at [182, 59] on div at bounding box center [165, 60] width 98 height 6
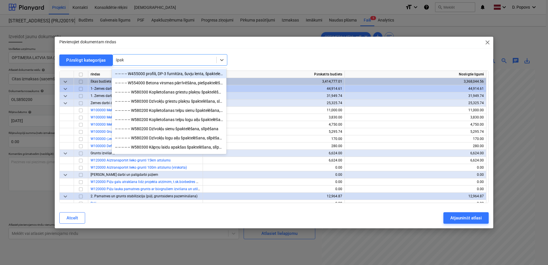
type input "špakt"
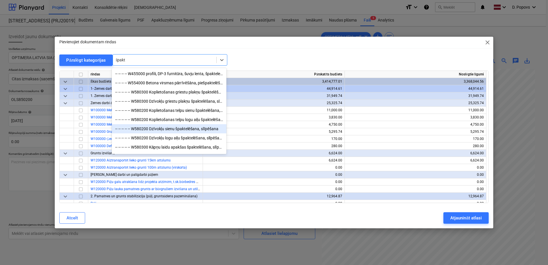
click at [195, 132] on div "-- -- -- -- -- W580200 Dzīvokļu sienu špaktelēšana, slīpēšana" at bounding box center [169, 128] width 115 height 9
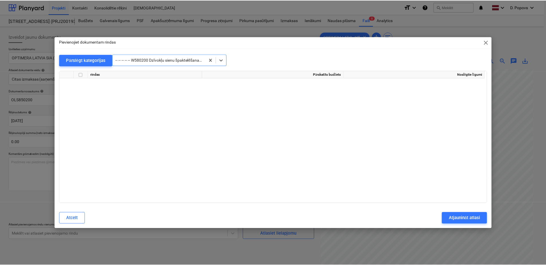
scroll to position [3080, 0]
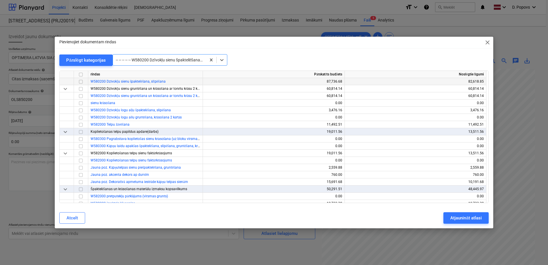
click at [84, 83] on div at bounding box center [81, 81] width 14 height 7
click at [83, 82] on input "checkbox" at bounding box center [80, 81] width 7 height 7
click at [454, 216] on div "Atjaunināt atlasi" at bounding box center [465, 217] width 31 height 7
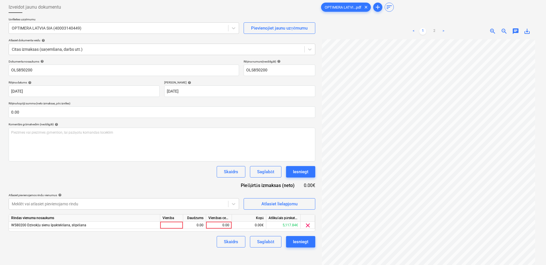
scroll to position [57, 0]
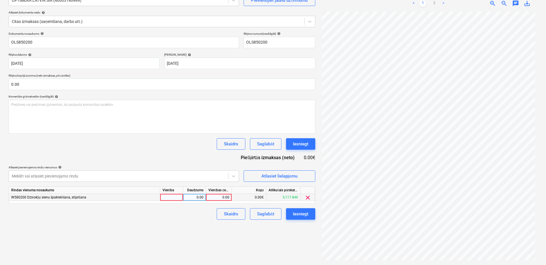
click at [223, 197] on div "0.00" at bounding box center [218, 197] width 21 height 7
type input "149.01"
click at [155, 221] on div "Izveidot jaunu dokumentu Izvēlieties uzņēmumu OPTIMERA LATVIA SIA (40003140449)…" at bounding box center [161, 116] width 311 height 291
click at [270, 214] on div "Saglabāt" at bounding box center [265, 213] width 17 height 7
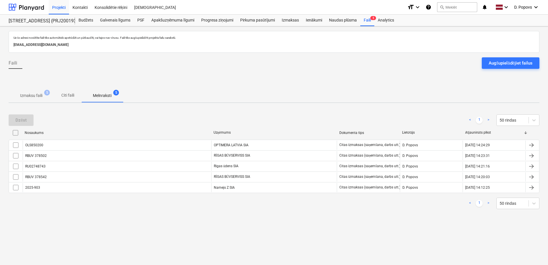
click at [28, 95] on p "Izmaksu faili" at bounding box center [31, 96] width 22 height 6
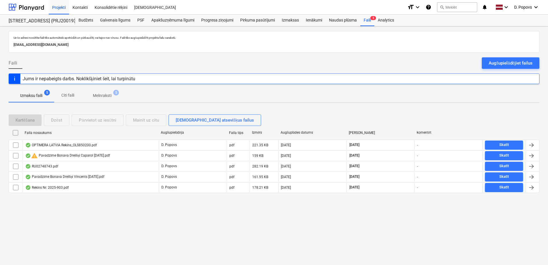
click at [307, 104] on div "Uz šo adresi nosūtītie faili tiks automātiski apstrādāti un pārbaudīti, vai taj…" at bounding box center [274, 145] width 548 height 238
